Goal: Transaction & Acquisition: Purchase product/service

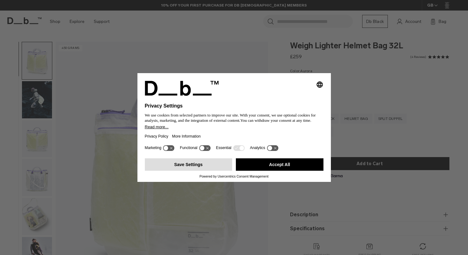
click at [216, 167] on button "Save Settings" at bounding box center [189, 164] width 88 height 12
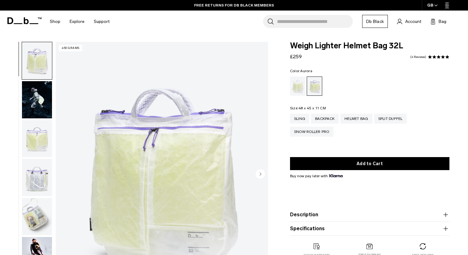
click at [40, 144] on img "button" at bounding box center [37, 138] width 30 height 37
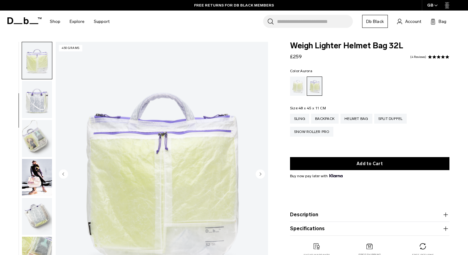
click at [40, 144] on img "button" at bounding box center [37, 138] width 30 height 37
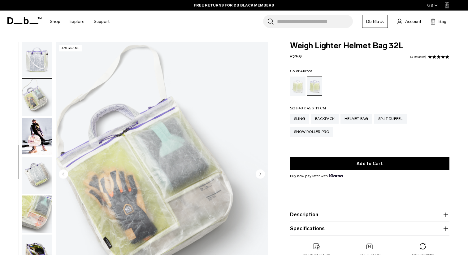
scroll to position [123, 0]
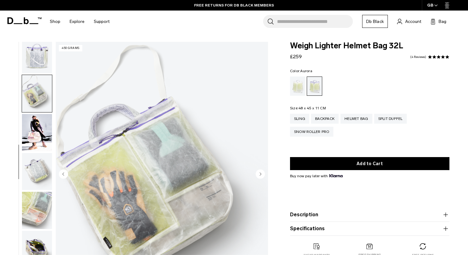
click at [36, 166] on img "button" at bounding box center [37, 171] width 30 height 37
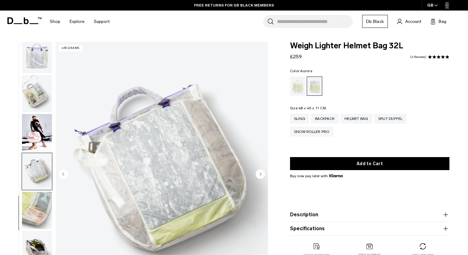
click at [37, 199] on img "button" at bounding box center [37, 210] width 30 height 37
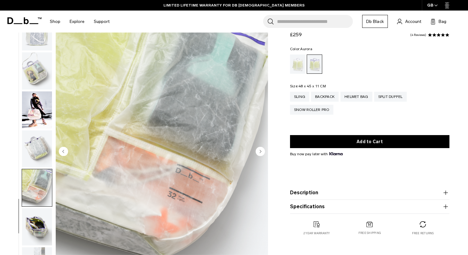
scroll to position [27, 0]
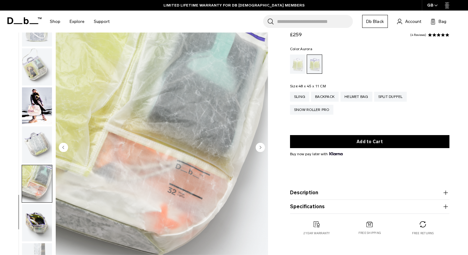
click at [44, 223] on img "button" at bounding box center [37, 222] width 30 height 37
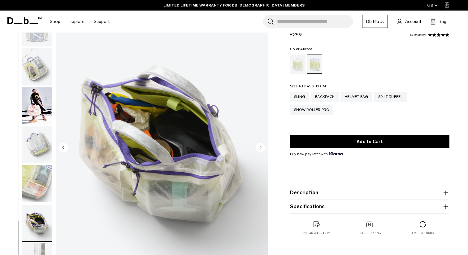
click at [39, 103] on img "button" at bounding box center [37, 105] width 30 height 37
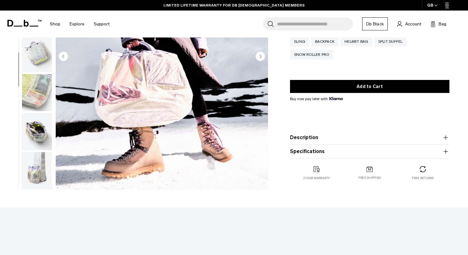
scroll to position [119, 0]
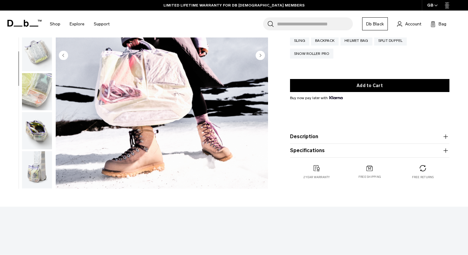
click at [37, 165] on img "button" at bounding box center [37, 169] width 30 height 37
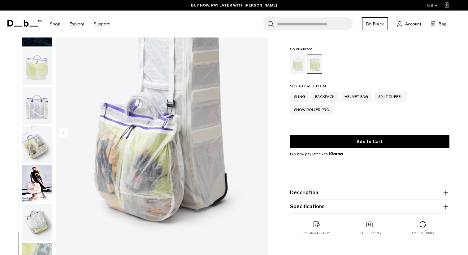
scroll to position [0, 0]
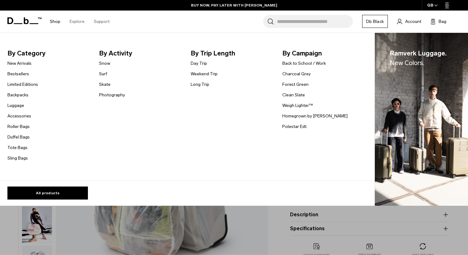
click at [56, 23] on link "Shop" at bounding box center [55, 22] width 11 height 22
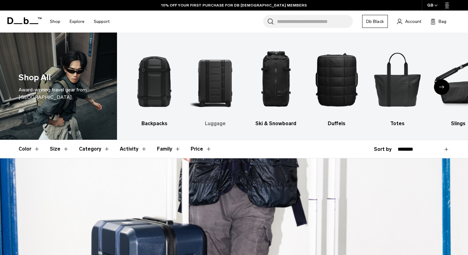
click at [220, 77] on img "2 / 10" at bounding box center [215, 79] width 50 height 75
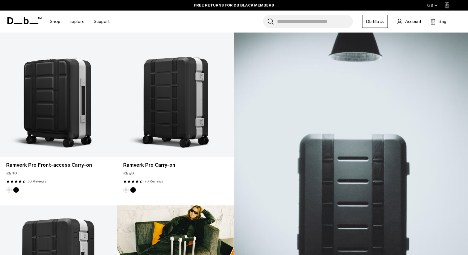
scroll to position [125, 0]
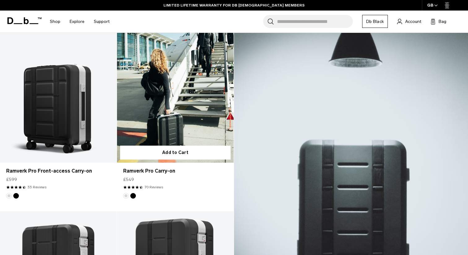
click at [151, 115] on link "Ramverk Pro Carry-on" at bounding box center [175, 98] width 117 height 130
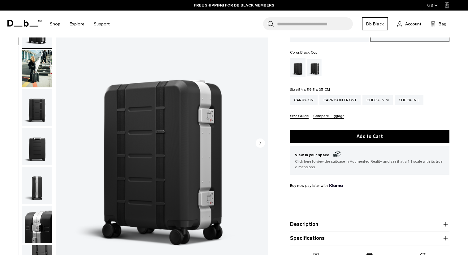
scroll to position [58, 0]
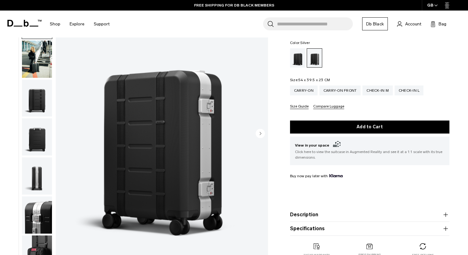
click at [40, 184] on img "button" at bounding box center [37, 175] width 30 height 37
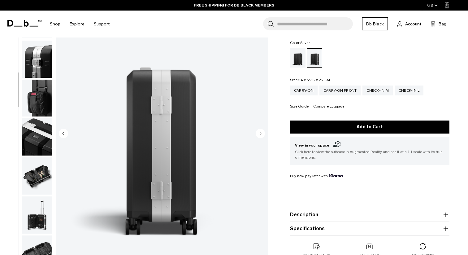
click at [37, 187] on img "button" at bounding box center [37, 175] width 30 height 37
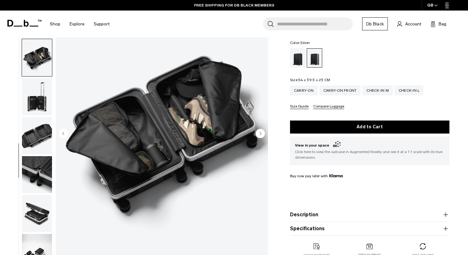
scroll to position [279, 0]
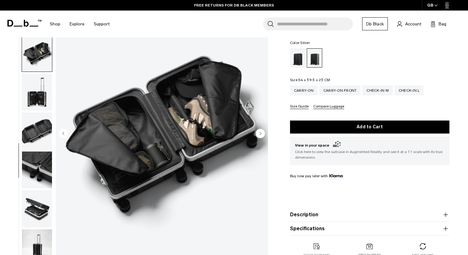
click at [33, 206] on img "button" at bounding box center [37, 208] width 30 height 37
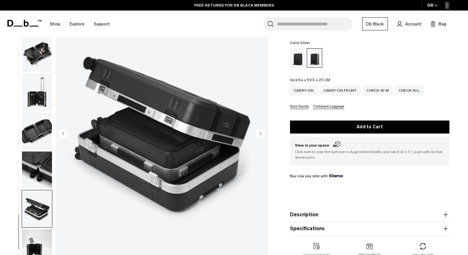
click at [36, 101] on img "button" at bounding box center [37, 91] width 30 height 37
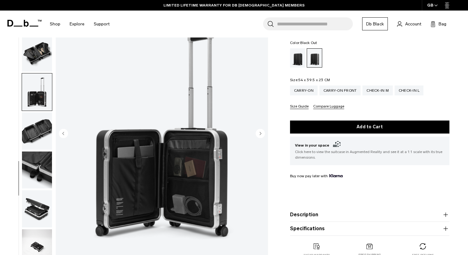
click at [301, 63] on div "Black Out" at bounding box center [298, 57] width 16 height 19
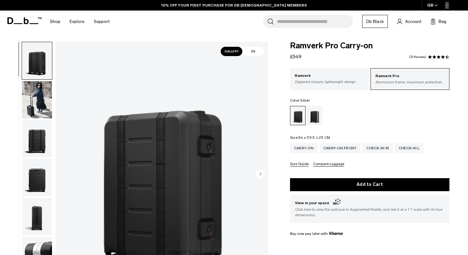
click at [316, 119] on div "Silver" at bounding box center [315, 115] width 16 height 19
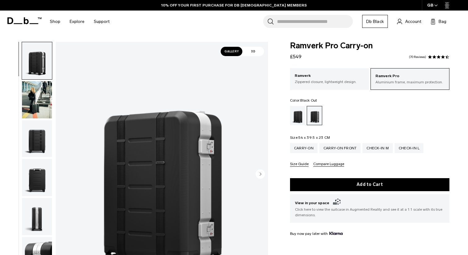
click at [298, 119] on div "Black Out" at bounding box center [298, 115] width 16 height 19
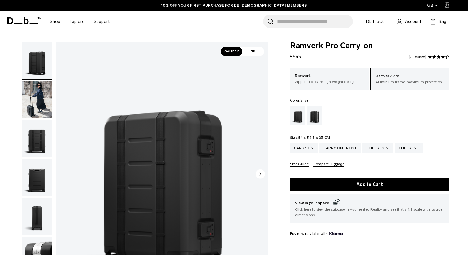
click at [313, 118] on div "Silver" at bounding box center [315, 115] width 16 height 19
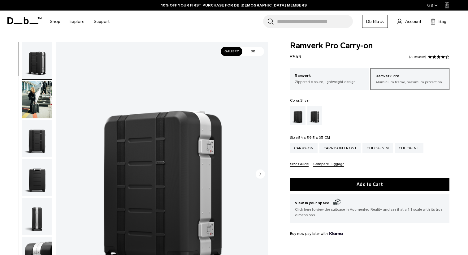
click at [317, 81] on p "Zippered closure, lightweight design." at bounding box center [330, 82] width 70 height 6
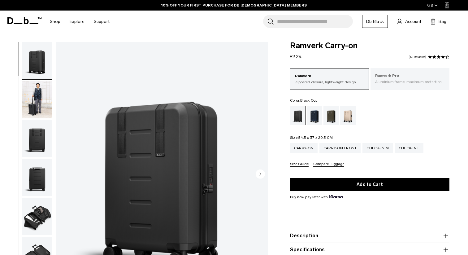
click at [387, 76] on p "Ramverk Pro" at bounding box center [410, 76] width 70 height 6
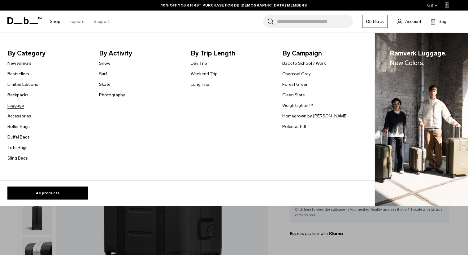
click at [16, 107] on link "Luggage" at bounding box center [15, 105] width 17 height 7
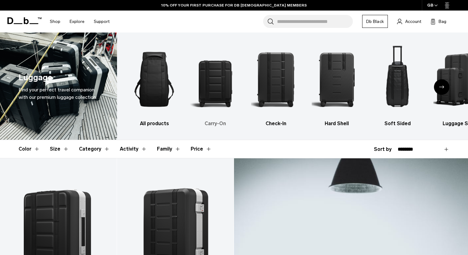
click at [211, 89] on img "2 / 6" at bounding box center [215, 79] width 50 height 75
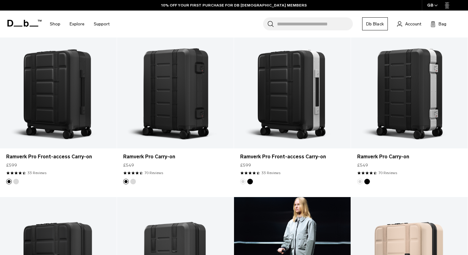
scroll to position [140, 0]
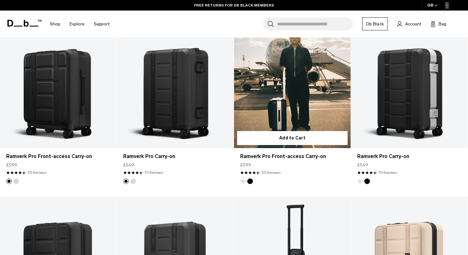
click at [304, 100] on link "Ramverk Pro Front-access Carry-on" at bounding box center [292, 83] width 117 height 130
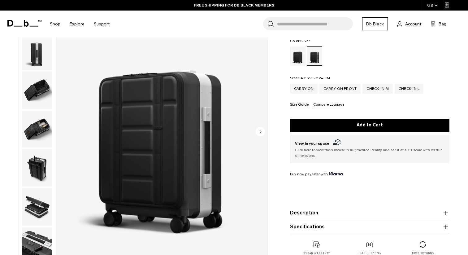
scroll to position [61, 0]
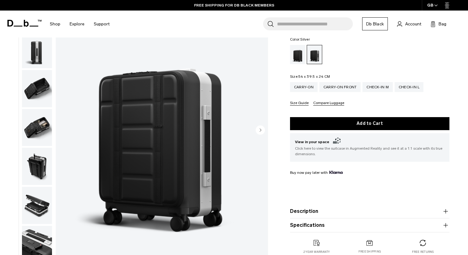
click at [34, 204] on img "button" at bounding box center [37, 205] width 30 height 37
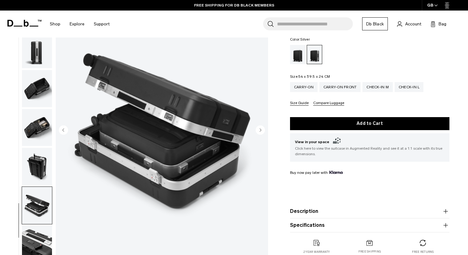
click at [38, 234] on img "button" at bounding box center [37, 244] width 30 height 37
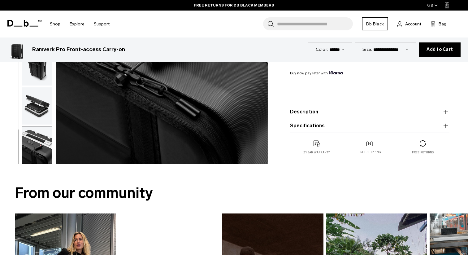
scroll to position [295, 0]
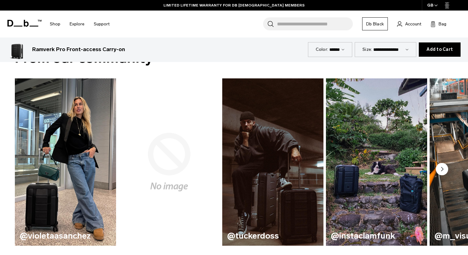
click at [441, 165] on circle "Next slide" at bounding box center [442, 169] width 12 height 12
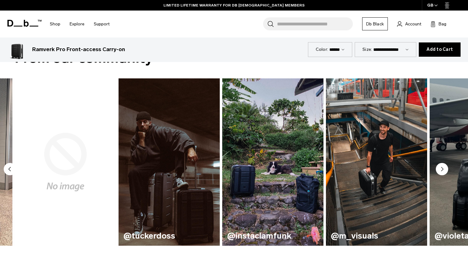
click at [441, 165] on circle "Next slide" at bounding box center [442, 169] width 12 height 12
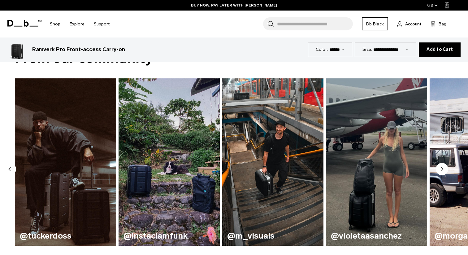
click at [441, 165] on circle "Next slide" at bounding box center [442, 169] width 12 height 12
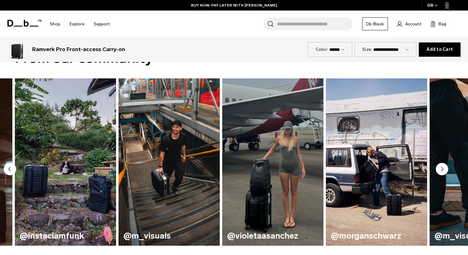
click at [441, 165] on circle "Next slide" at bounding box center [442, 169] width 12 height 12
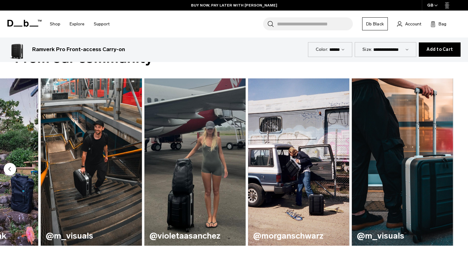
click at [441, 165] on img "8 / 8" at bounding box center [402, 161] width 101 height 167
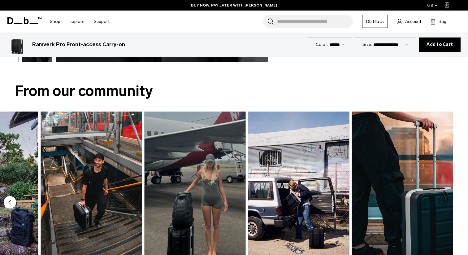
scroll to position [0, 0]
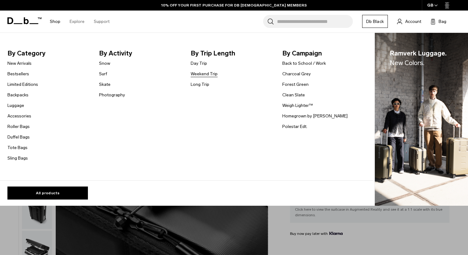
click at [195, 73] on link "Weekend Trip" at bounding box center [204, 74] width 27 height 7
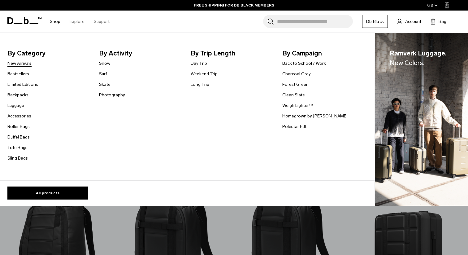
click at [15, 65] on link "New Arrivals" at bounding box center [19, 63] width 24 height 7
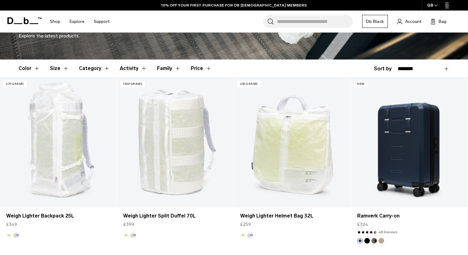
scroll to position [191, 0]
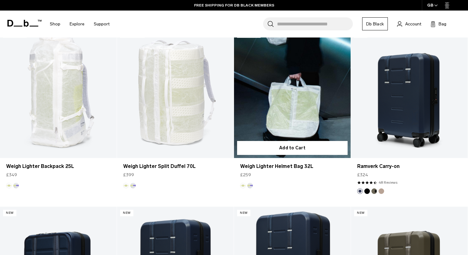
click at [290, 90] on link "Weigh Lighter Helmet Bag 32L" at bounding box center [292, 93] width 117 height 130
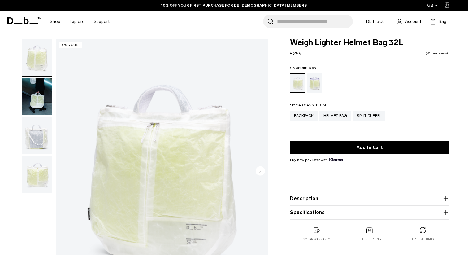
scroll to position [5, 0]
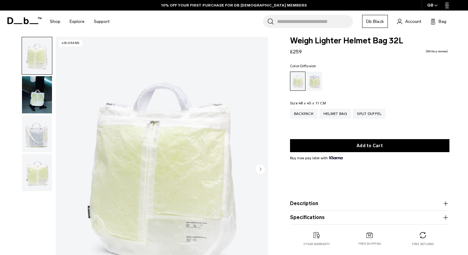
click at [351, 84] on ul at bounding box center [369, 81] width 159 height 19
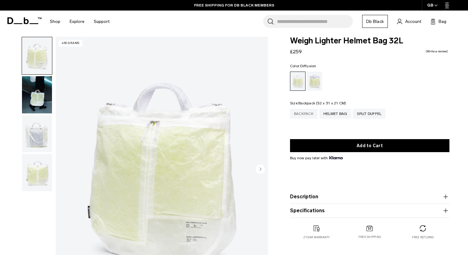
click at [312, 113] on div "Backpack" at bounding box center [304, 114] width 28 height 10
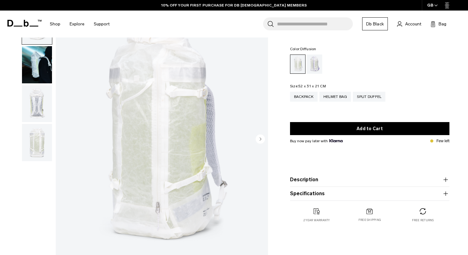
scroll to position [35, 0]
click at [363, 99] on div "Split Duffel" at bounding box center [369, 97] width 33 height 10
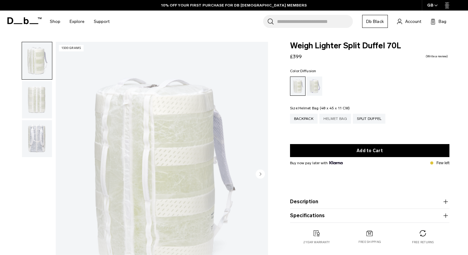
click at [329, 119] on div "Helmet Bag" at bounding box center [336, 119] width 32 height 10
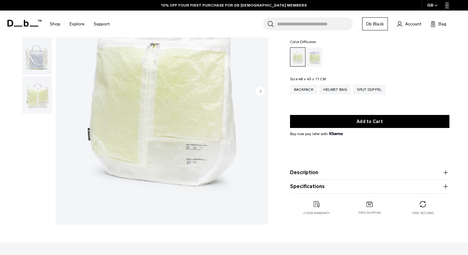
scroll to position [91, 0]
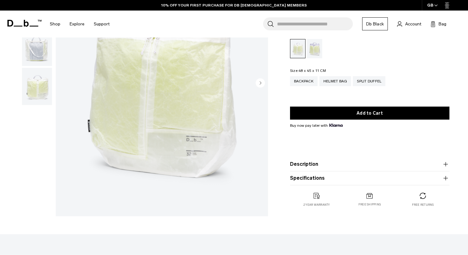
click at [353, 167] on button "Description" at bounding box center [369, 163] width 159 height 7
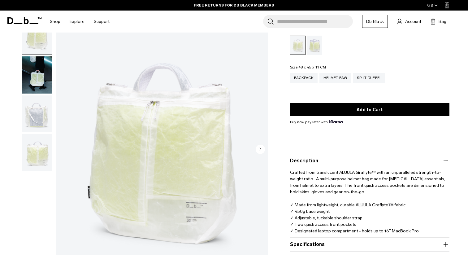
scroll to position [32, 0]
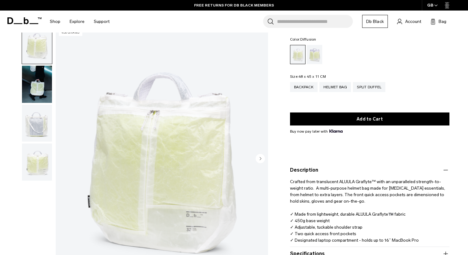
click at [38, 93] on img "button" at bounding box center [37, 84] width 30 height 37
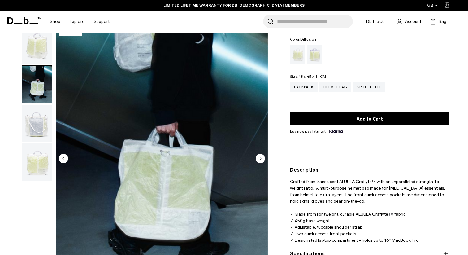
click at [261, 159] on icon "Next slide" at bounding box center [261, 158] width 2 height 3
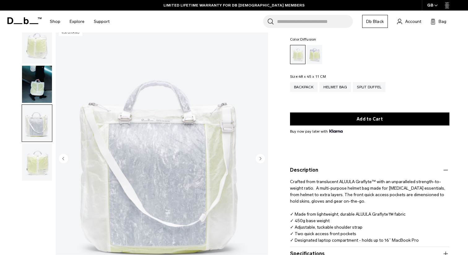
click at [260, 159] on icon "Next slide" at bounding box center [261, 158] width 2 height 3
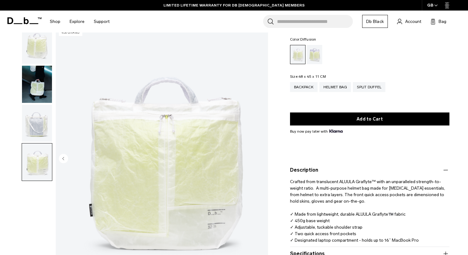
click at [66, 161] on circle "Previous slide" at bounding box center [63, 158] width 9 height 9
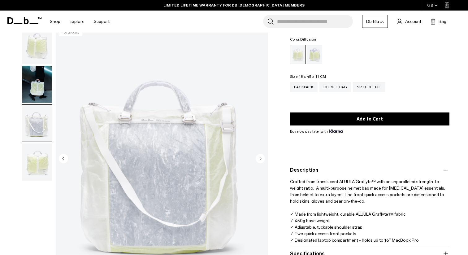
click at [261, 160] on circle "Next slide" at bounding box center [260, 158] width 9 height 9
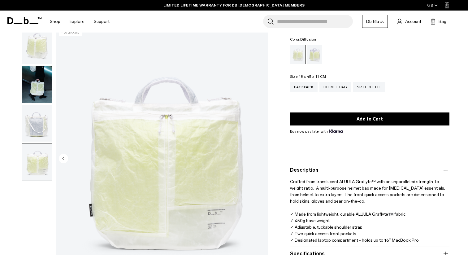
click at [261, 160] on img "4 / 4" at bounding box center [162, 158] width 212 height 265
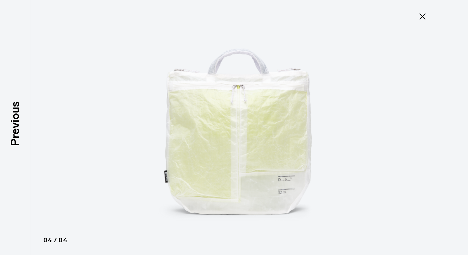
click at [261, 160] on img at bounding box center [234, 127] width 279 height 255
click at [418, 19] on icon at bounding box center [423, 16] width 10 height 10
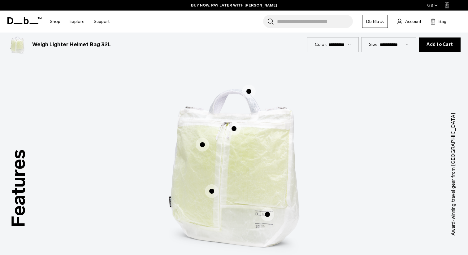
scroll to position [312, 0]
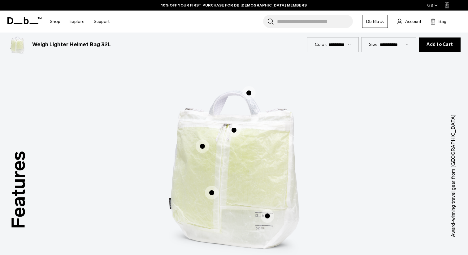
click at [249, 93] on span "1 / 3" at bounding box center [249, 93] width 14 height 14
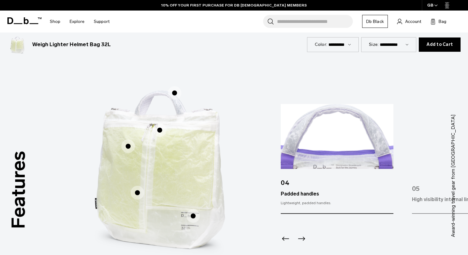
click at [159, 132] on span "1 / 3" at bounding box center [160, 130] width 14 height 14
click at [159, 131] on span "1 / 3" at bounding box center [160, 130] width 14 height 14
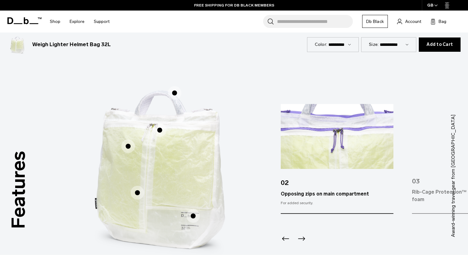
click at [127, 147] on span "1 / 3" at bounding box center [128, 146] width 14 height 14
click at [129, 149] on span "1 / 3" at bounding box center [128, 146] width 14 height 14
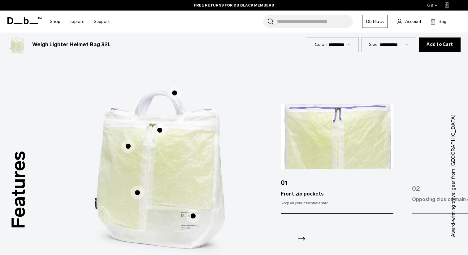
click at [137, 193] on span "1 / 3" at bounding box center [138, 193] width 14 height 14
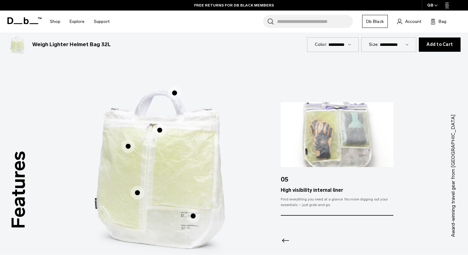
click at [192, 217] on span "1 / 3" at bounding box center [193, 216] width 14 height 14
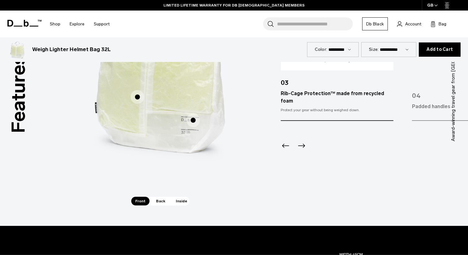
scroll to position [410, 0]
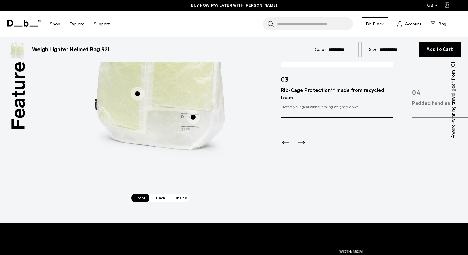
click at [161, 197] on span "Back" at bounding box center [160, 198] width 17 height 9
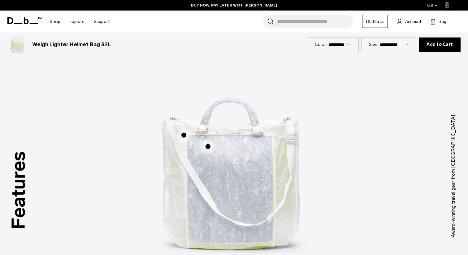
scroll to position [276, 0]
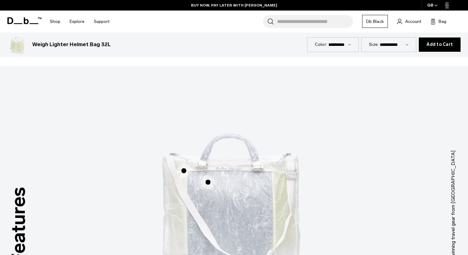
click at [206, 180] on span "2 / 3" at bounding box center [208, 182] width 14 height 14
click at [208, 182] on span "2 / 3" at bounding box center [208, 182] width 14 height 14
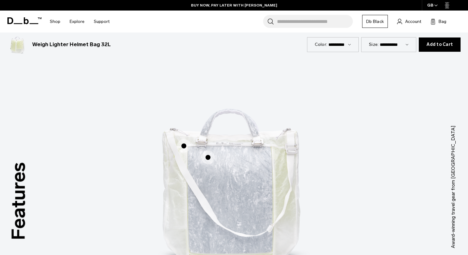
scroll to position [303, 0]
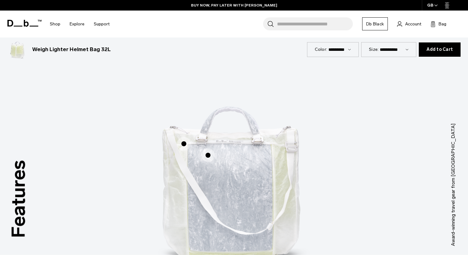
click at [207, 155] on span "2 / 3" at bounding box center [208, 155] width 14 height 14
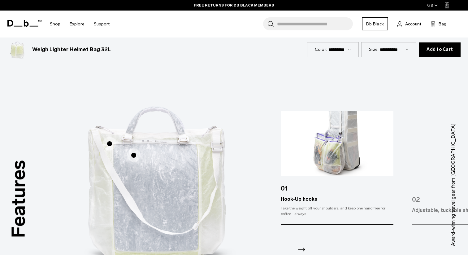
click at [111, 143] on span "2 / 3" at bounding box center [110, 144] width 14 height 14
click at [128, 140] on img "2 / 3" at bounding box center [160, 175] width 186 height 232
click at [313, 153] on img at bounding box center [337, 143] width 113 height 65
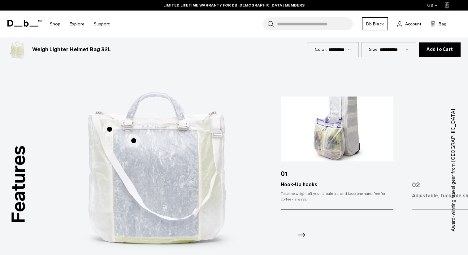
scroll to position [322, 0]
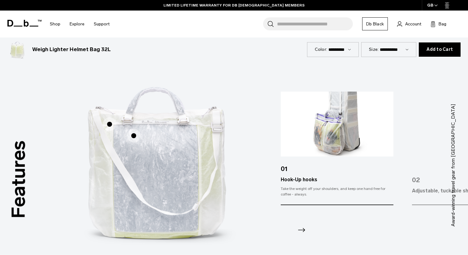
click at [108, 123] on span "2 / 3" at bounding box center [110, 124] width 14 height 14
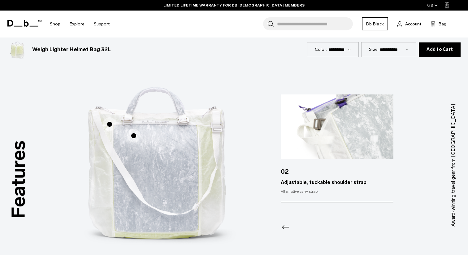
click at [108, 123] on span "2 / 3" at bounding box center [110, 124] width 14 height 14
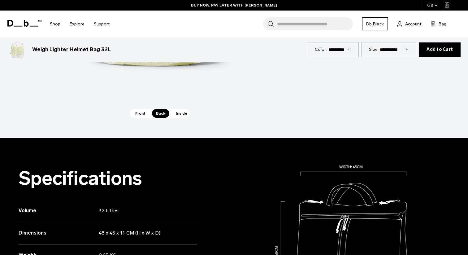
scroll to position [508, 0]
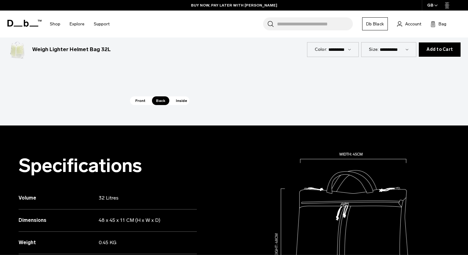
click at [177, 100] on span "Inside" at bounding box center [182, 100] width 20 height 9
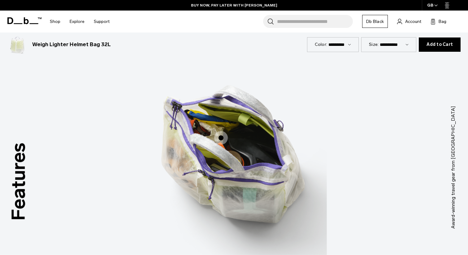
scroll to position [309, 0]
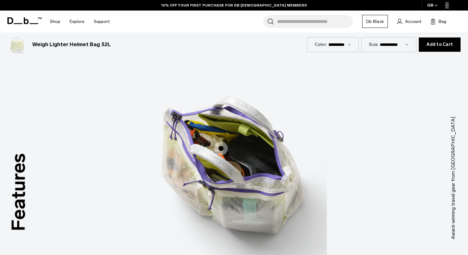
click at [221, 150] on span "3 / 3" at bounding box center [221, 149] width 14 height 14
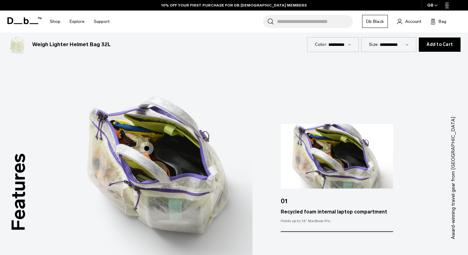
click at [324, 166] on img at bounding box center [337, 156] width 112 height 65
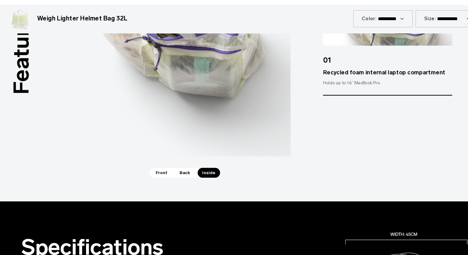
scroll to position [425, 0]
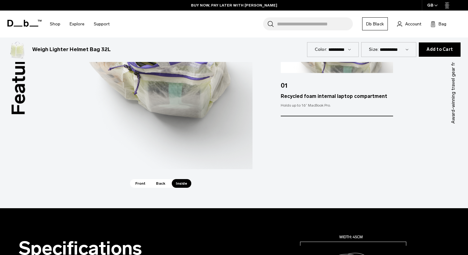
click at [340, 48] on select "********* ******" at bounding box center [340, 49] width 23 height 5
select select "**********"
click at [335, 47] on select "********* ******" at bounding box center [340, 49] width 23 height 5
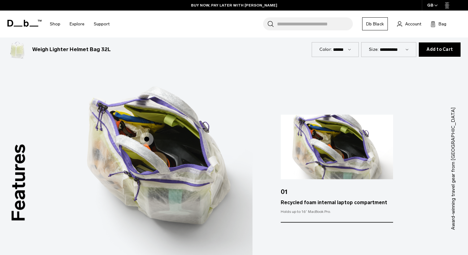
scroll to position [276, 0]
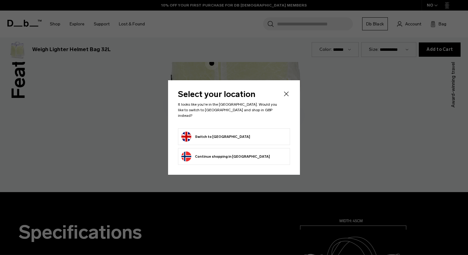
click at [231, 132] on button "Switch to [GEOGRAPHIC_DATA]" at bounding box center [215, 137] width 69 height 10
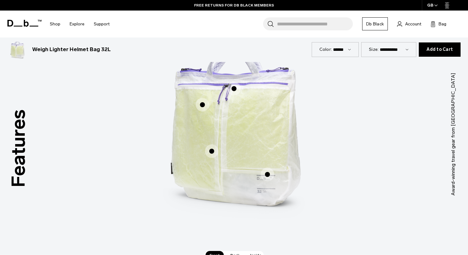
scroll to position [344, 0]
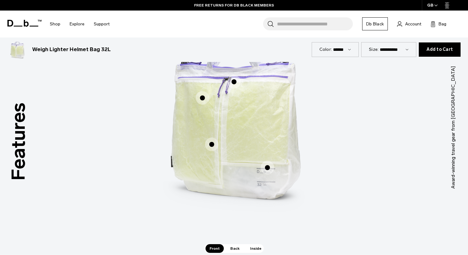
click at [348, 50] on select "********* ******" at bounding box center [342, 49] width 18 height 5
select select "**********"
click at [333, 47] on select "********* ******" at bounding box center [342, 49] width 18 height 5
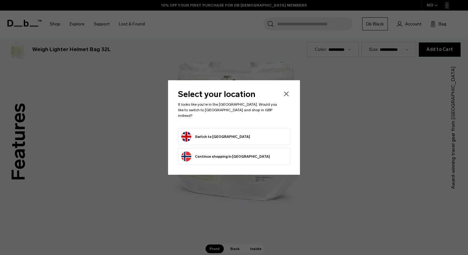
scroll to position [344, 0]
click at [242, 132] on form "Switch to United Kingdom" at bounding box center [233, 137] width 105 height 10
click at [229, 134] on button "Switch to United Kingdom" at bounding box center [215, 137] width 69 height 10
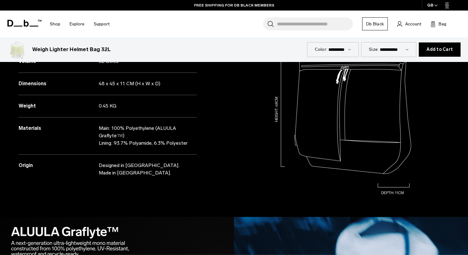
scroll to position [629, 0]
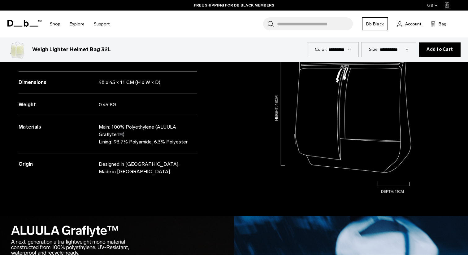
click at [343, 49] on select "********* ******" at bounding box center [340, 49] width 23 height 5
select select "**********"
click at [335, 47] on select "********* ******" at bounding box center [340, 49] width 23 height 5
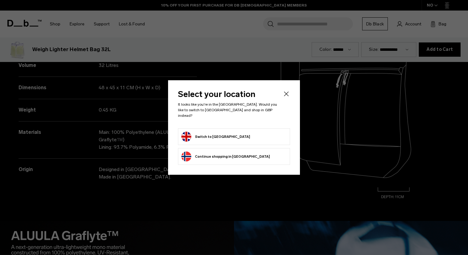
scroll to position [629, 0]
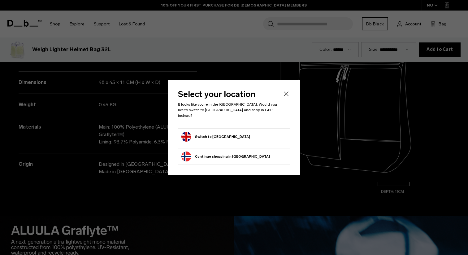
click at [223, 133] on button "Switch to [GEOGRAPHIC_DATA]" at bounding box center [215, 137] width 69 height 10
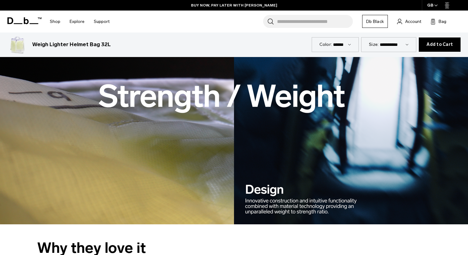
scroll to position [676, 0]
